Goal: Task Accomplishment & Management: Use online tool/utility

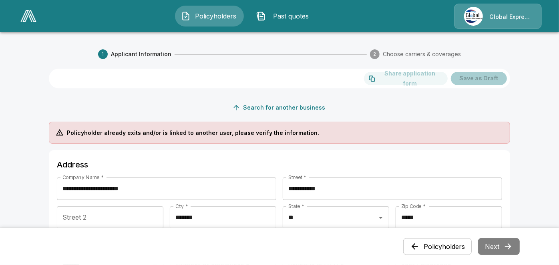
drag, startPoint x: 563, startPoint y: 258, endPoint x: 380, endPoint y: 165, distance: 205.2
click at [380, 165] on h6 "Address" at bounding box center [280, 164] width 446 height 13
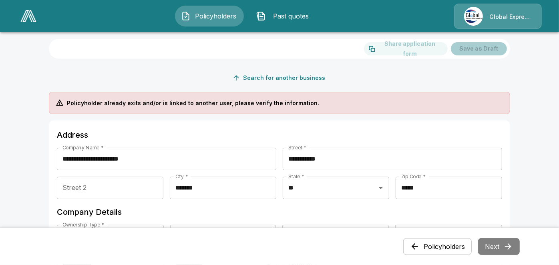
scroll to position [41, 0]
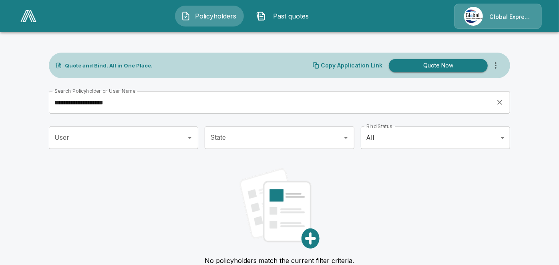
click at [203, 16] on span "Policyholders" at bounding box center [216, 16] width 44 height 10
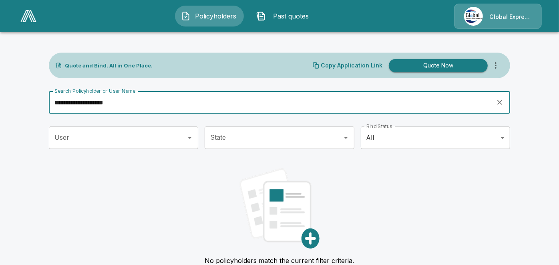
drag, startPoint x: 77, startPoint y: 101, endPoint x: 245, endPoint y: 104, distance: 168.3
drag, startPoint x: 245, startPoint y: 104, endPoint x: 131, endPoint y: 102, distance: 113.8
click at [131, 102] on input "**********" at bounding box center [270, 102] width 442 height 22
type input "****"
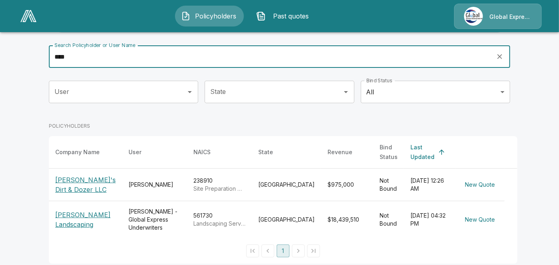
scroll to position [49, 0]
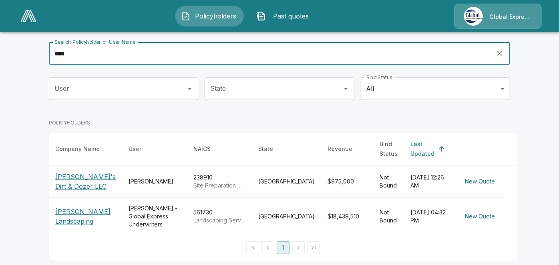
click at [89, 172] on p "[PERSON_NAME]'s Dirt & Dozer LLC" at bounding box center [85, 181] width 61 height 19
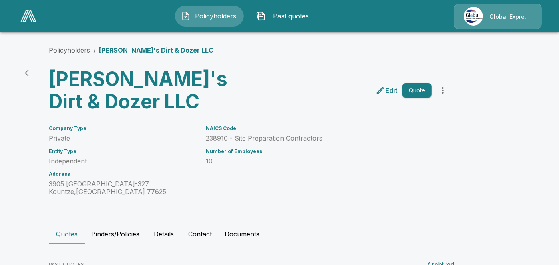
drag, startPoint x: 563, startPoint y: 259, endPoint x: 362, endPoint y: 217, distance: 205.9
click at [362, 217] on div "Policyholders / [PERSON_NAME]'s Dirt & Dozer LLC [PERSON_NAME]'s Dirt & Dozer L…" at bounding box center [279, 194] width 481 height 329
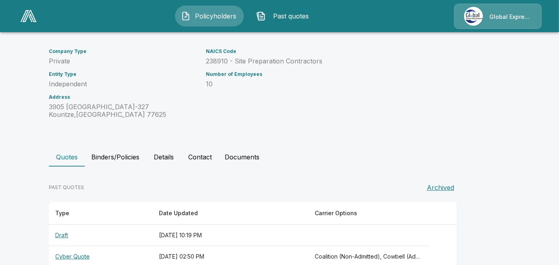
scroll to position [94, 0]
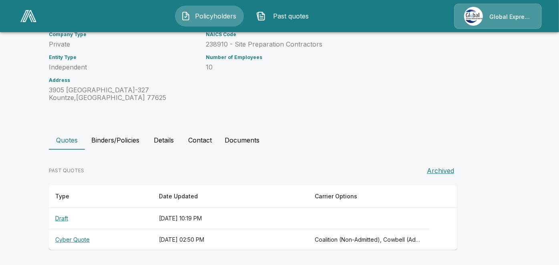
click at [70, 217] on th "Draft" at bounding box center [101, 218] width 104 height 21
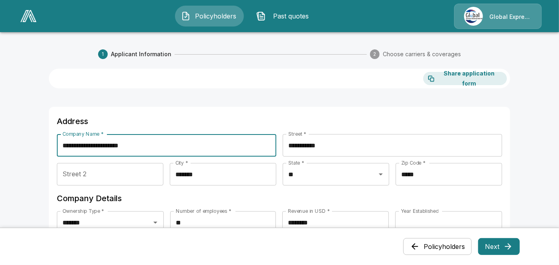
click at [168, 150] on input "**********" at bounding box center [167, 145] width 220 height 22
drag, startPoint x: 139, startPoint y: 146, endPoint x: 25, endPoint y: 134, distance: 115.3
click at [76, 143] on input "**********" at bounding box center [167, 145] width 220 height 22
drag, startPoint x: 76, startPoint y: 143, endPoint x: 87, endPoint y: 138, distance: 11.8
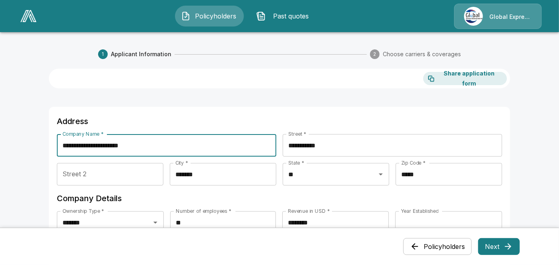
drag, startPoint x: 87, startPoint y: 138, endPoint x: 145, endPoint y: 141, distance: 58.2
click at [145, 141] on input "**********" at bounding box center [167, 145] width 220 height 22
drag, startPoint x: 145, startPoint y: 141, endPoint x: 95, endPoint y: 144, distance: 50.2
drag, startPoint x: 95, startPoint y: 144, endPoint x: 153, endPoint y: 146, distance: 58.1
click at [153, 146] on input "**********" at bounding box center [167, 145] width 220 height 22
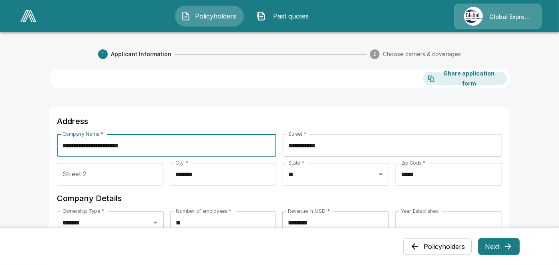
click at [132, 145] on input "**********" at bounding box center [167, 145] width 220 height 22
drag, startPoint x: 141, startPoint y: 145, endPoint x: 44, endPoint y: 143, distance: 96.2
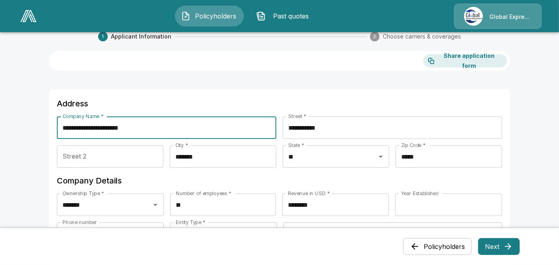
scroll to position [77, 0]
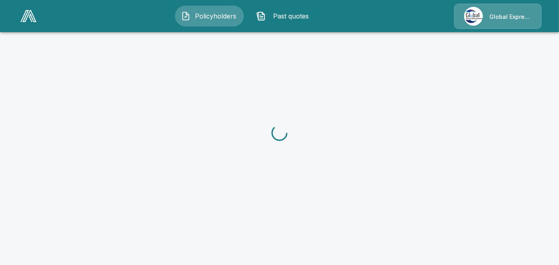
scroll to position [77, 0]
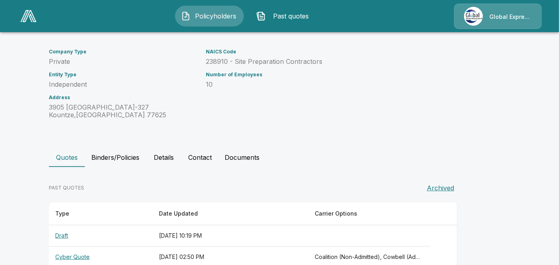
click at [85, 254] on th "Cyber Quote" at bounding box center [101, 256] width 104 height 21
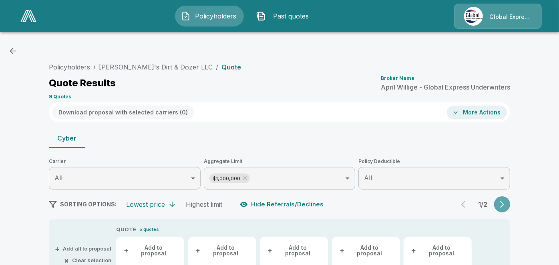
click at [505, 206] on icon "button" at bounding box center [503, 204] width 4 height 7
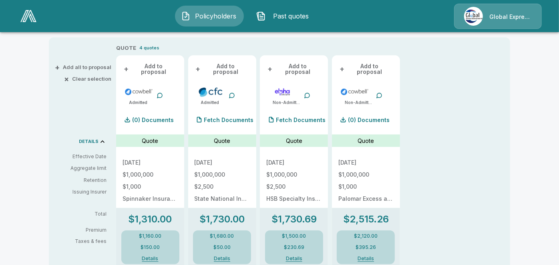
scroll to position [184, 0]
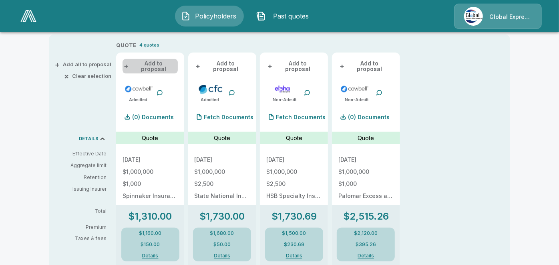
click at [162, 63] on button "+ Add to proposal" at bounding box center [150, 66] width 55 height 14
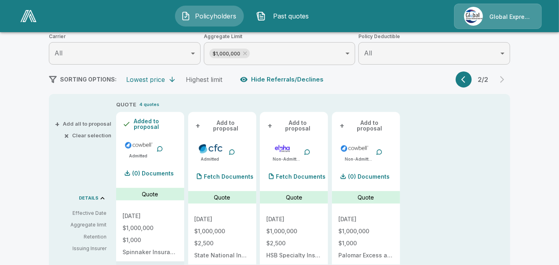
scroll to position [89, 0]
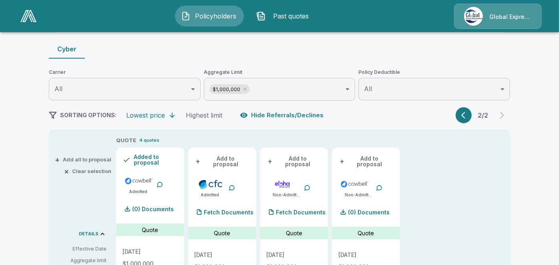
click at [345, 158] on span "+" at bounding box center [342, 161] width 5 height 6
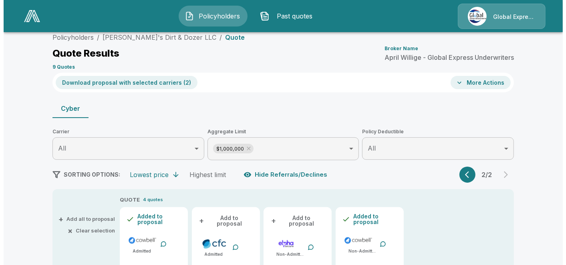
scroll to position [0, 0]
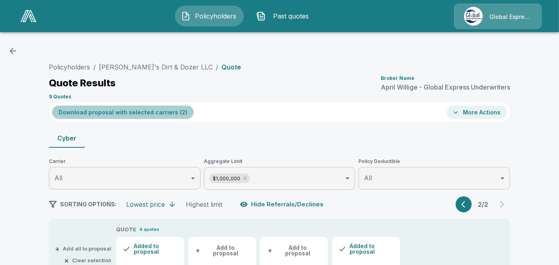
click at [157, 114] on button "Download proposal with selected carriers ( 2 )" at bounding box center [123, 111] width 142 height 13
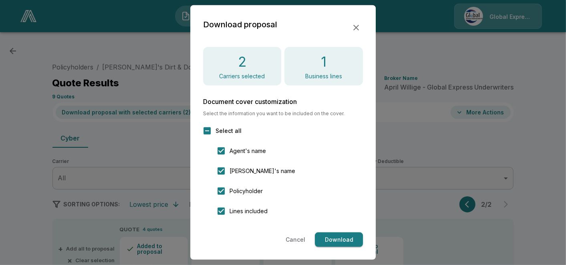
click at [339, 238] on button "Download" at bounding box center [339, 239] width 48 height 15
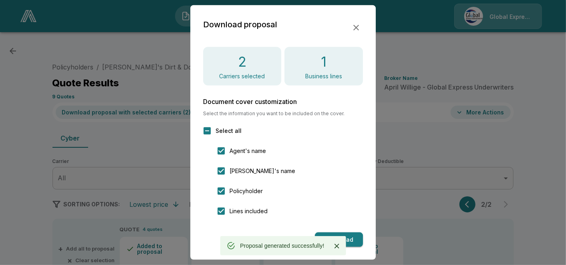
click at [356, 28] on icon "button" at bounding box center [356, 28] width 6 height 6
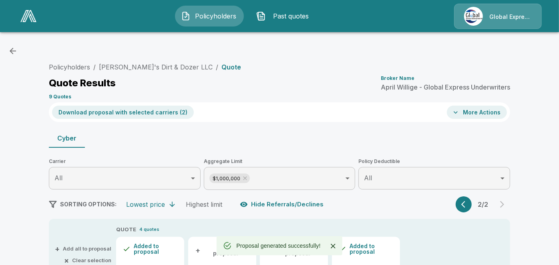
click at [460, 111] on icon "button" at bounding box center [456, 112] width 8 height 8
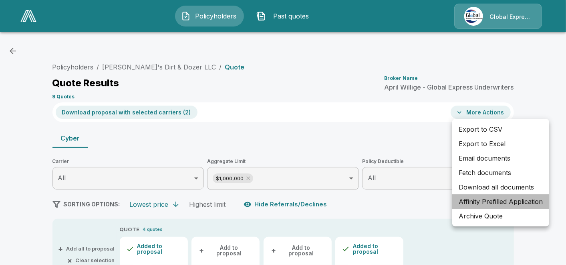
click at [475, 199] on li "Affinity Prefilled Application" at bounding box center [500, 201] width 97 height 14
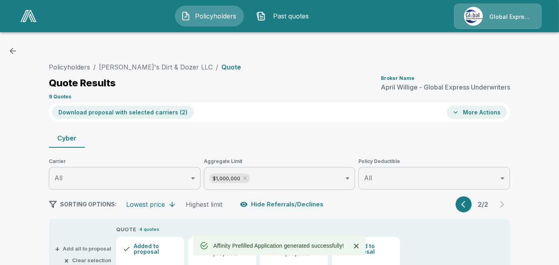
click at [460, 113] on icon "button" at bounding box center [456, 112] width 8 height 8
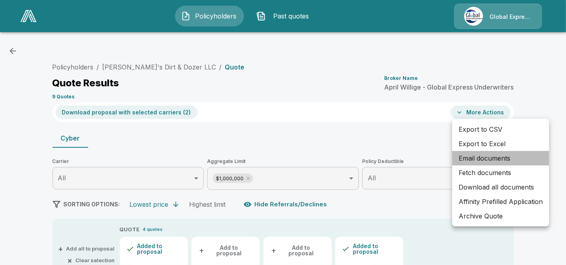
click at [474, 155] on li "Email documents" at bounding box center [500, 158] width 97 height 14
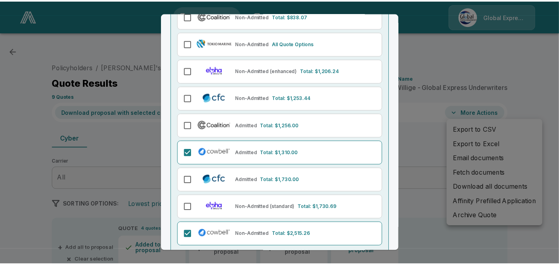
scroll to position [128, 0]
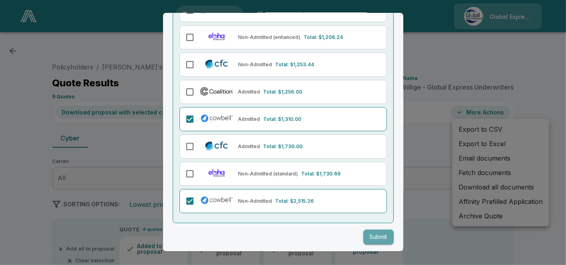
click at [370, 233] on button "Submit" at bounding box center [379, 236] width 30 height 15
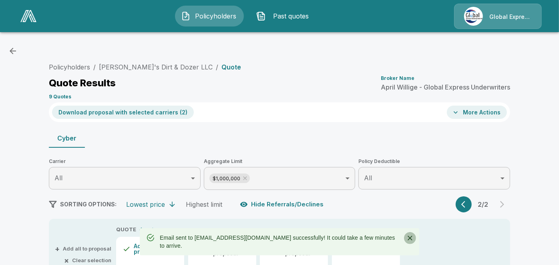
click at [411, 236] on icon "Close" at bounding box center [410, 238] width 8 height 8
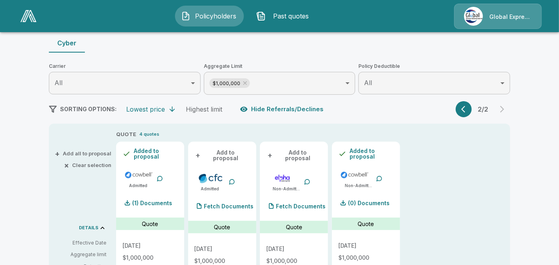
scroll to position [24, 0]
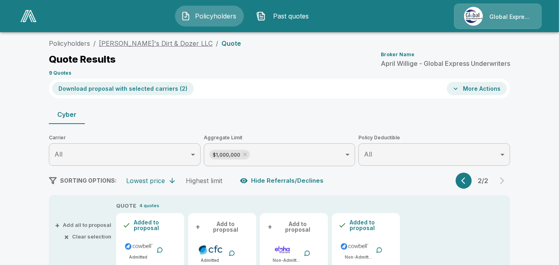
click at [144, 40] on link "[PERSON_NAME]'s Dirt & Dozer LLC" at bounding box center [156, 43] width 114 height 8
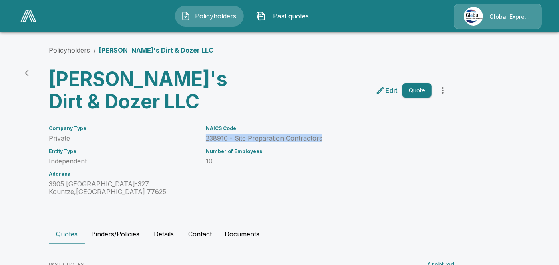
drag, startPoint x: 209, startPoint y: 141, endPoint x: 331, endPoint y: 137, distance: 122.3
click at [331, 137] on div "NAICS Code 238910 - Site Preparation Contractors Number of Employees 10" at bounding box center [314, 155] width 236 height 79
copy p "238910 - Site Preparation Contractors"
click at [392, 87] on p "Edit" at bounding box center [392, 90] width 12 height 10
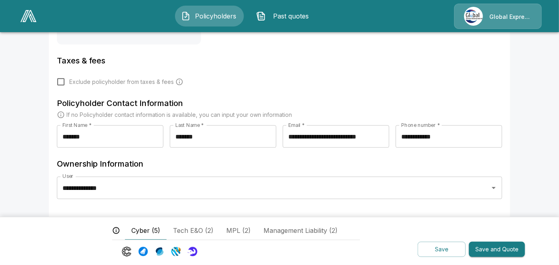
scroll to position [342, 0]
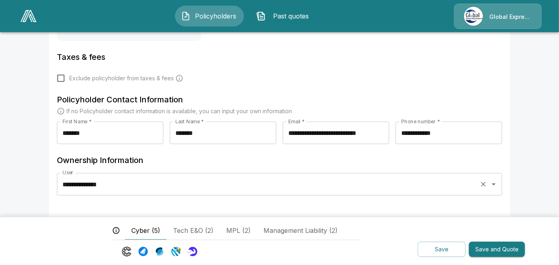
click at [487, 185] on icon "Clear" at bounding box center [484, 184] width 8 height 8
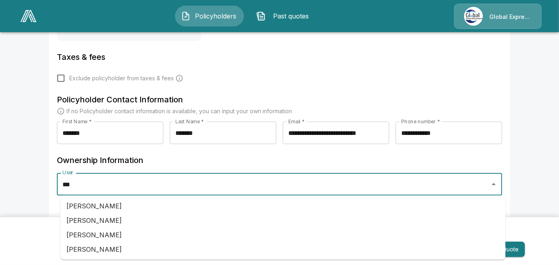
click at [97, 202] on li "Ashley Istre" at bounding box center [283, 205] width 446 height 14
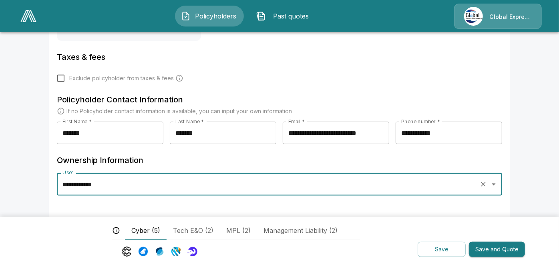
type input "**********"
click at [441, 251] on button "Save" at bounding box center [442, 249] width 48 height 16
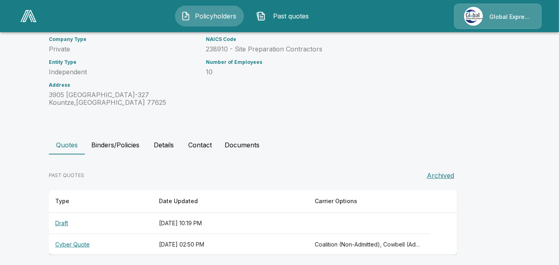
scroll to position [94, 0]
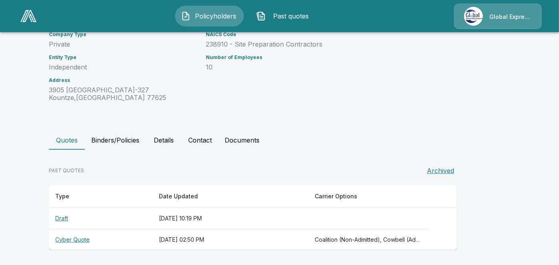
click at [73, 240] on th "Cyber Quote" at bounding box center [101, 239] width 104 height 21
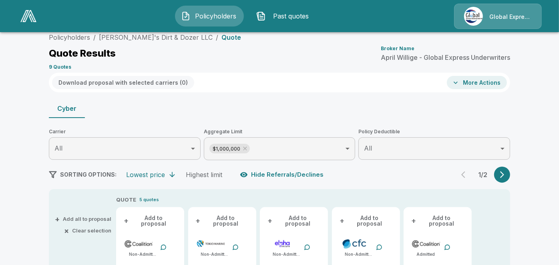
scroll to position [94, 0]
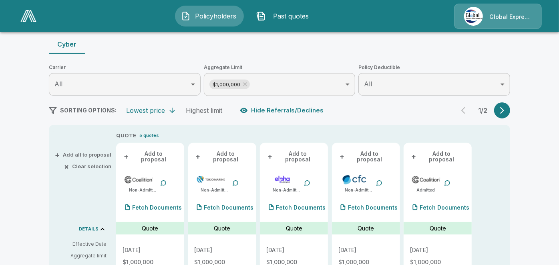
click at [507, 117] on button "button" at bounding box center [503, 110] width 16 height 16
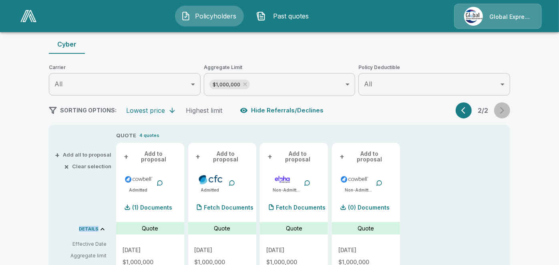
click at [507, 117] on div "2 / 2" at bounding box center [483, 110] width 55 height 16
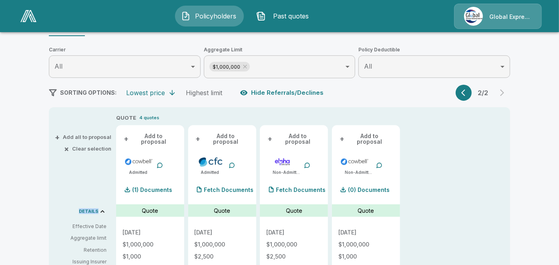
scroll to position [153, 0]
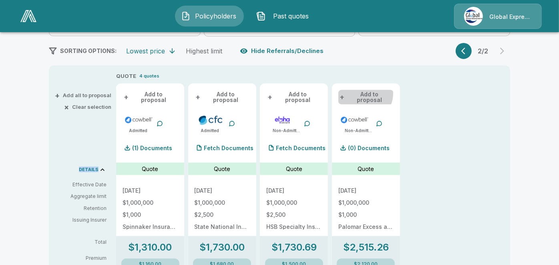
click at [366, 94] on button "+ Add to proposal" at bounding box center [366, 97] width 55 height 14
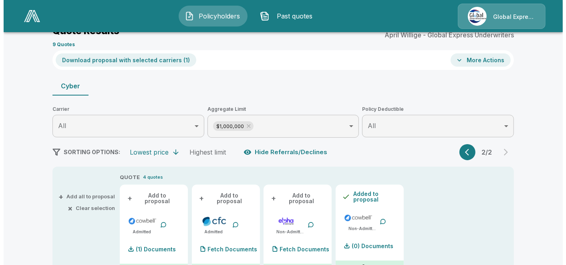
scroll to position [0, 0]
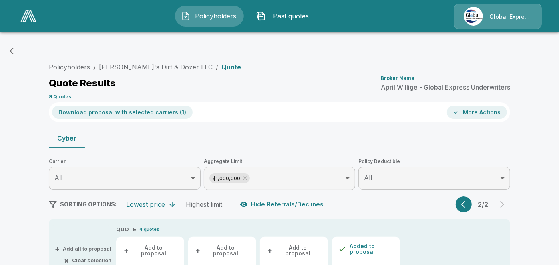
click at [488, 110] on button "More Actions" at bounding box center [477, 111] width 60 height 13
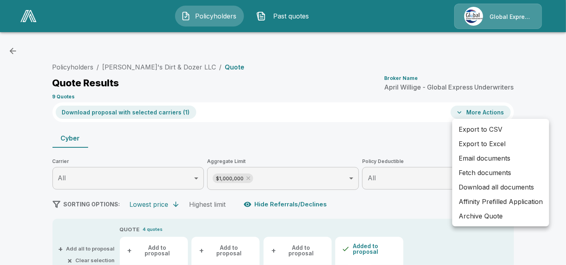
click at [474, 158] on li "Email documents" at bounding box center [500, 158] width 97 height 14
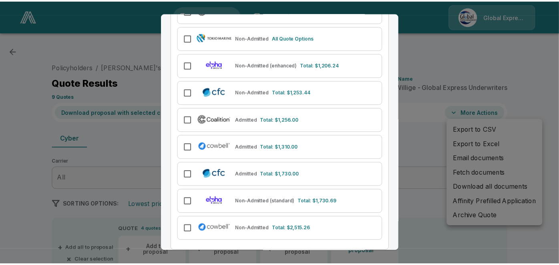
scroll to position [128, 0]
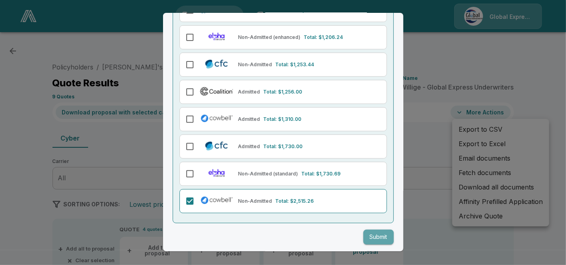
click at [370, 235] on button "Submit" at bounding box center [379, 236] width 30 height 15
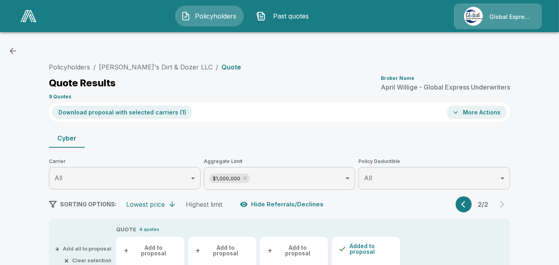
click at [467, 108] on button "More Actions" at bounding box center [477, 111] width 60 height 13
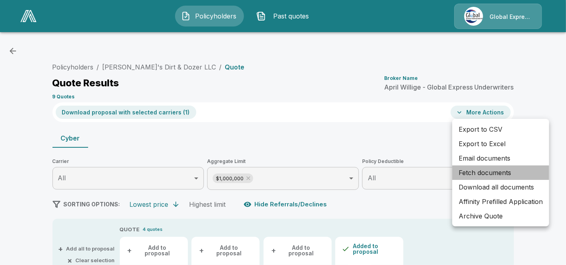
click at [487, 172] on li "Fetch documents" at bounding box center [500, 172] width 97 height 14
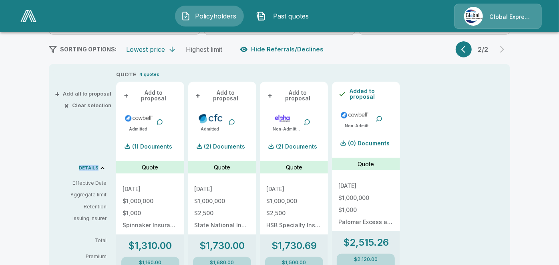
scroll to position [160, 0]
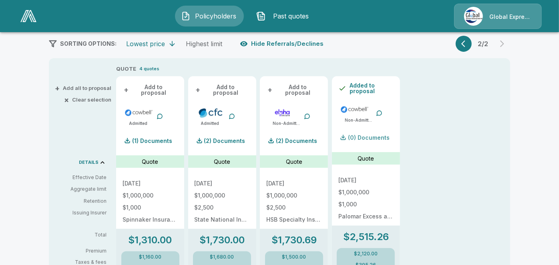
click at [373, 133] on div "(0) Documents" at bounding box center [364, 137] width 51 height 16
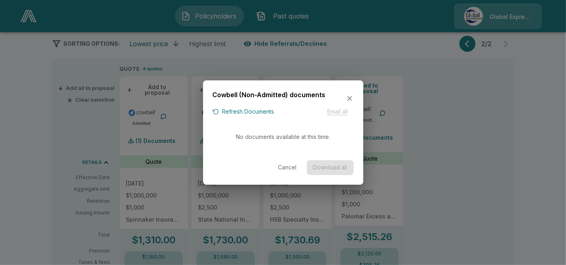
click at [267, 112] on button "Refresh Documents" at bounding box center [244, 112] width 62 height 10
click at [347, 98] on icon "button" at bounding box center [350, 98] width 8 height 8
